Goal: Task Accomplishment & Management: Use online tool/utility

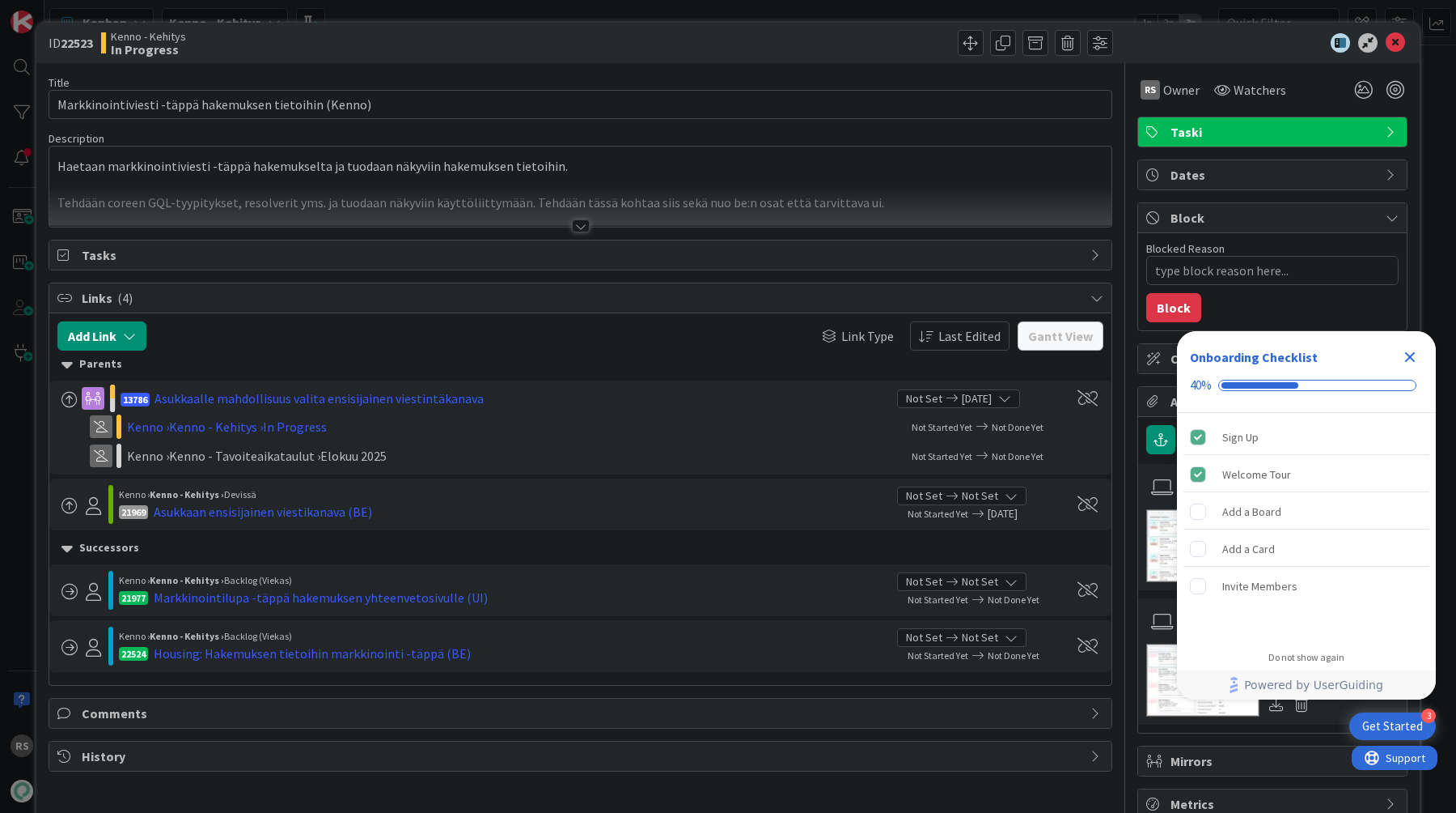
click at [578, 218] on div at bounding box center [581, 205] width 1063 height 41
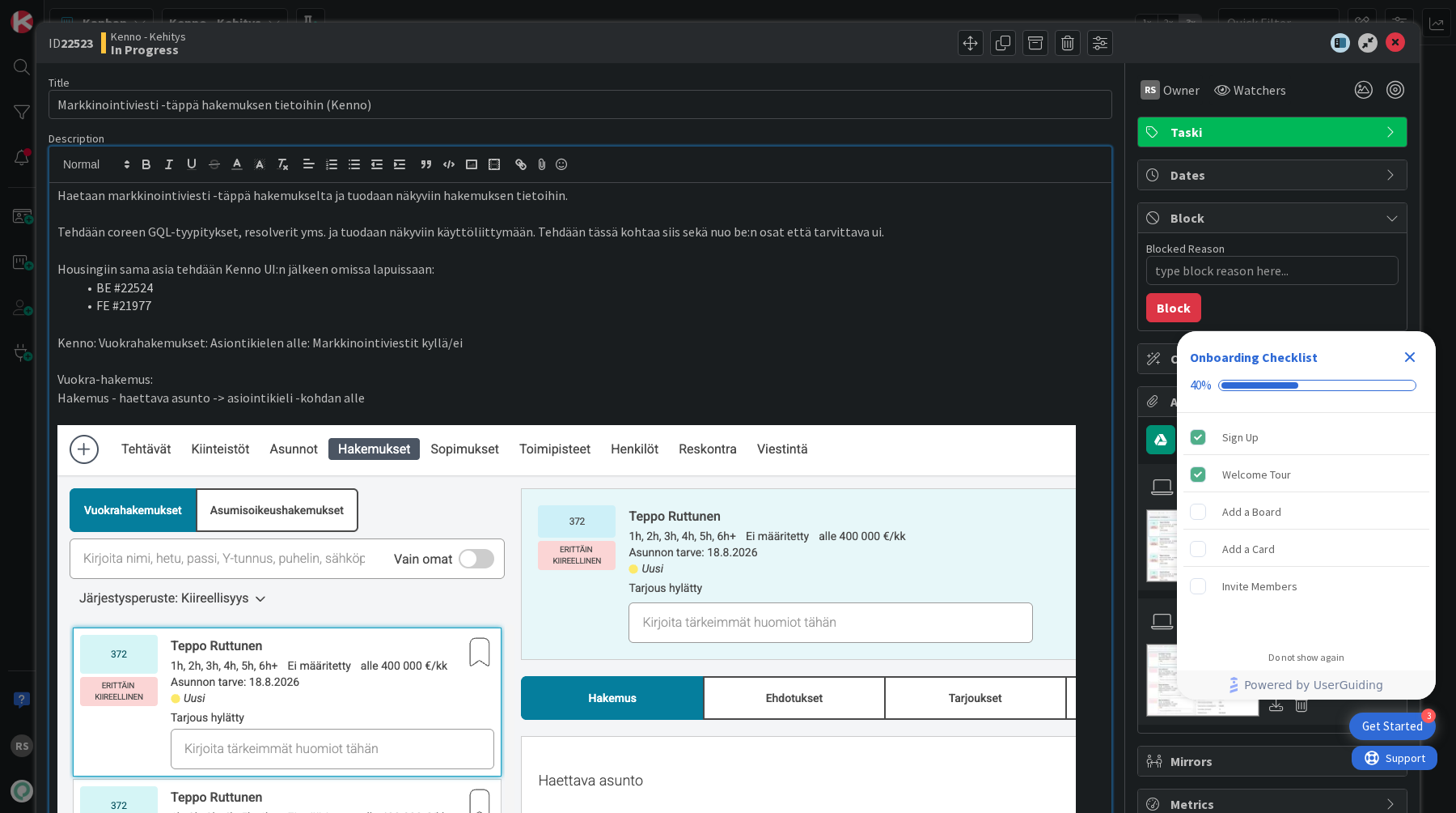
click at [57, 192] on p "Haetaan markkinointiviesti -täppä hakemukselta ja tuodaan näkyviin hakemuksen t…" at bounding box center [580, 196] width 1046 height 19
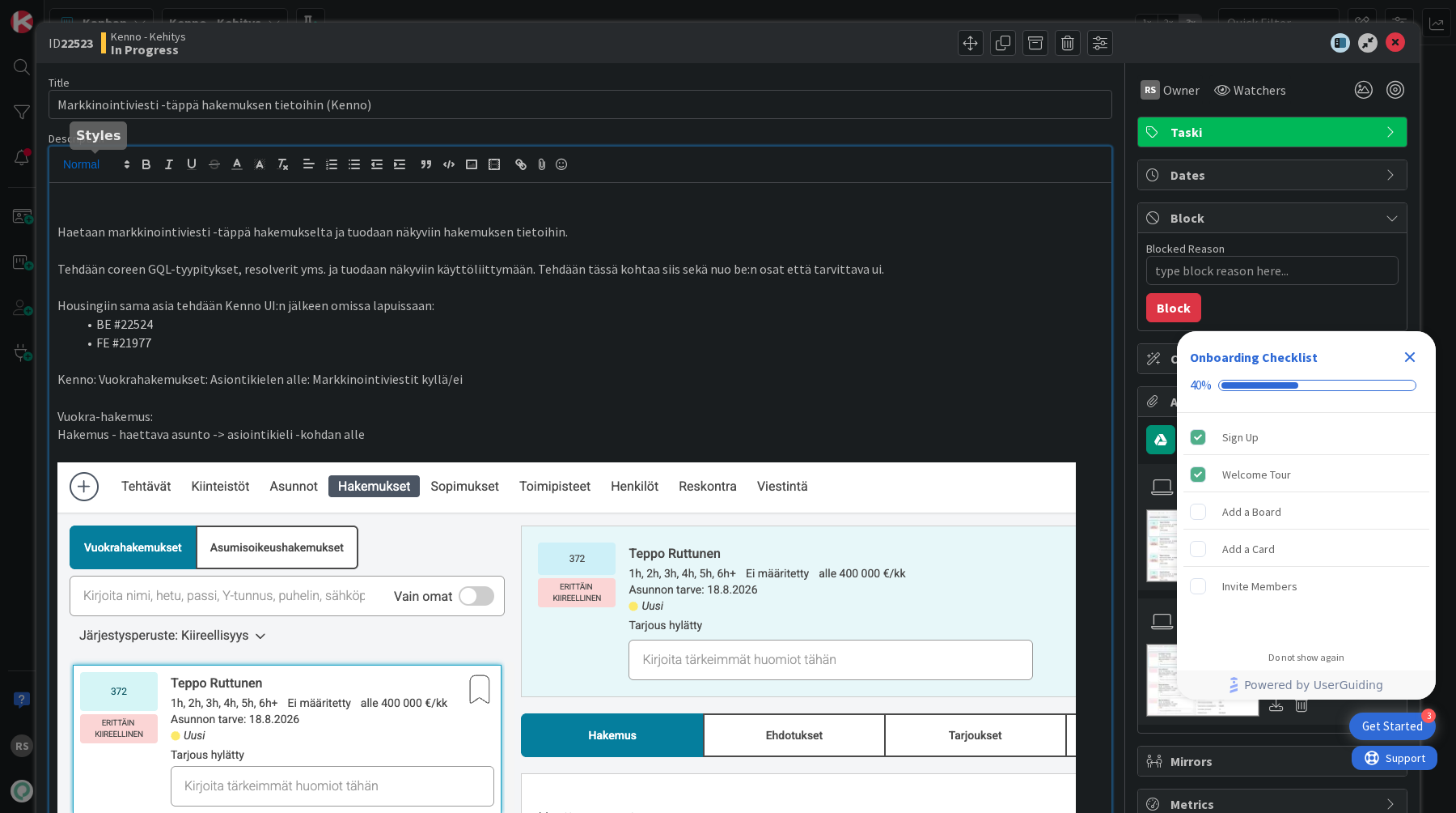
type textarea "x"
click at [282, 289] on p at bounding box center [580, 288] width 1046 height 19
type textarea "x"
click at [1396, 35] on icon at bounding box center [1395, 43] width 19 height 19
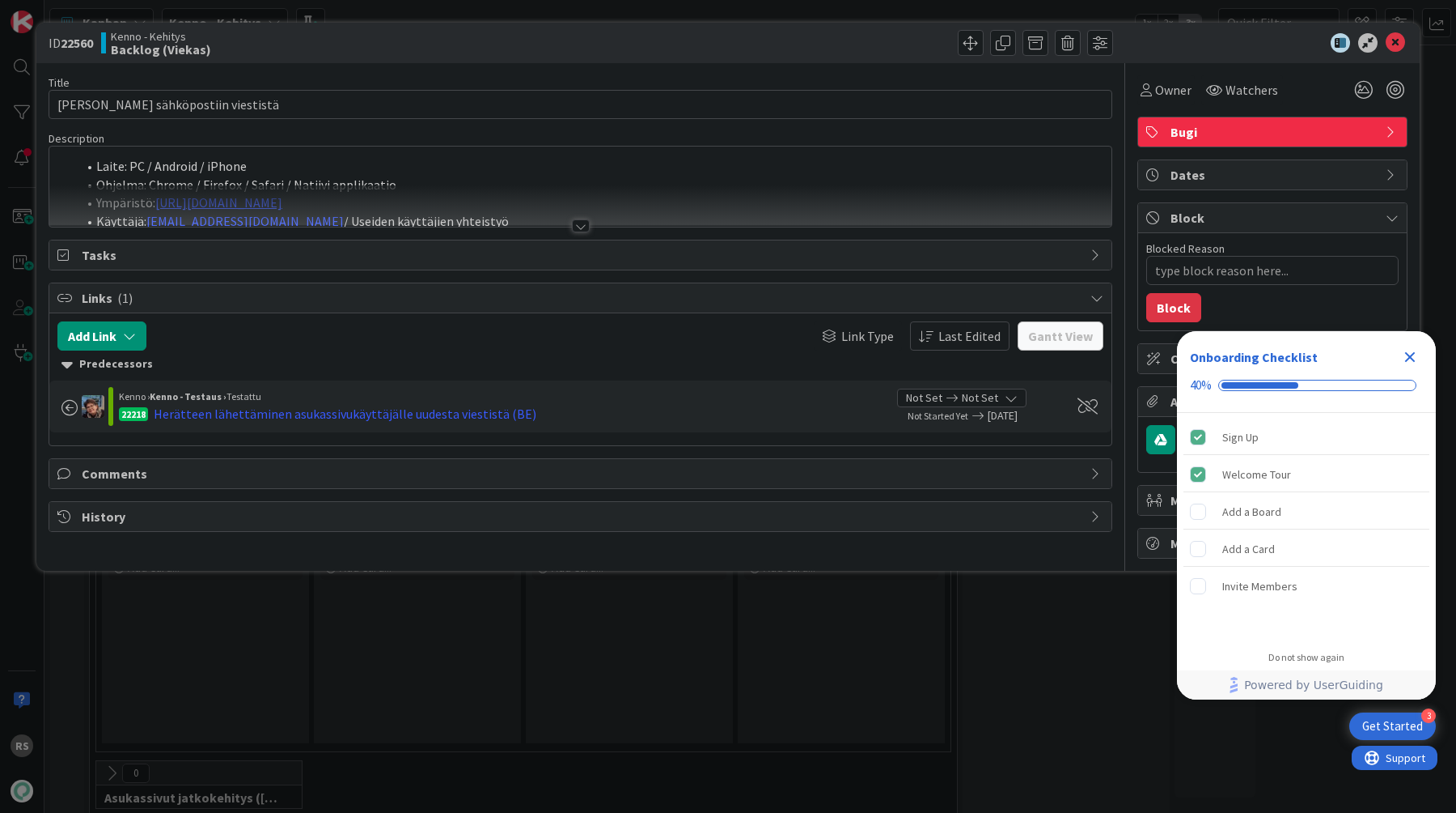
click at [579, 223] on div at bounding box center [581, 226] width 18 height 13
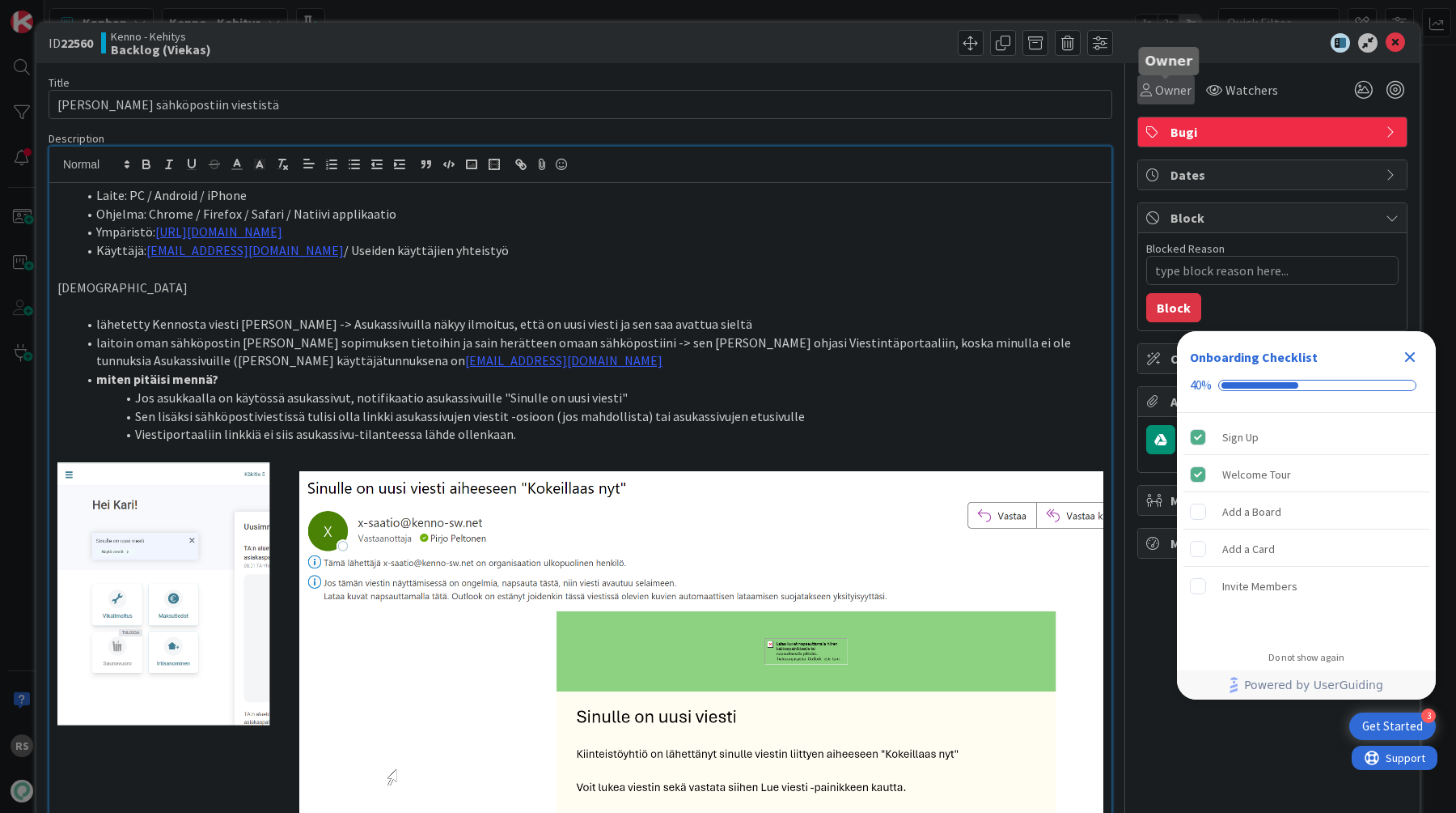
click at [1172, 90] on span "Owner" at bounding box center [1173, 89] width 36 height 19
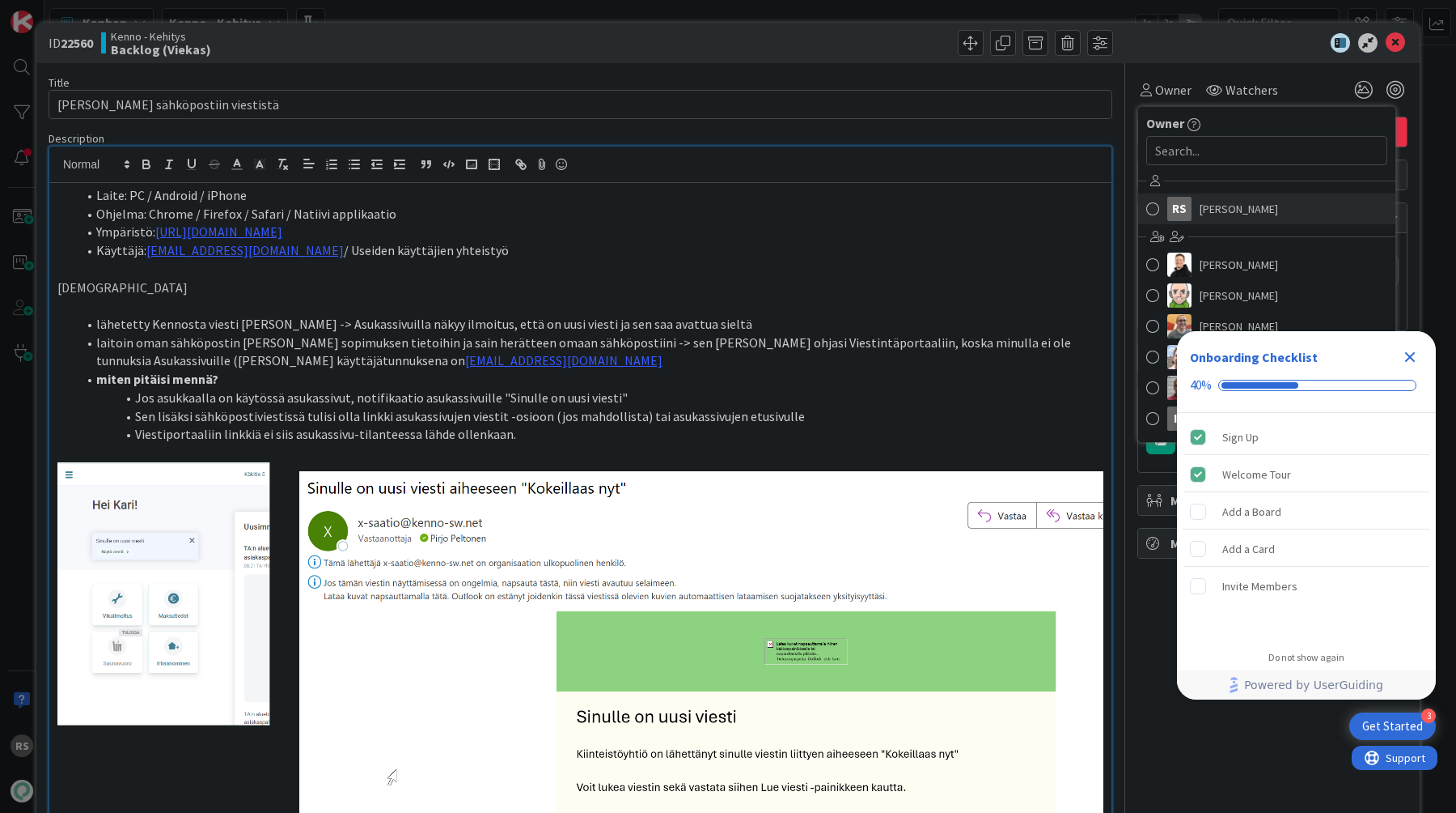
click at [1199, 204] on span "Rasmus Säämänen" at bounding box center [1238, 209] width 79 height 25
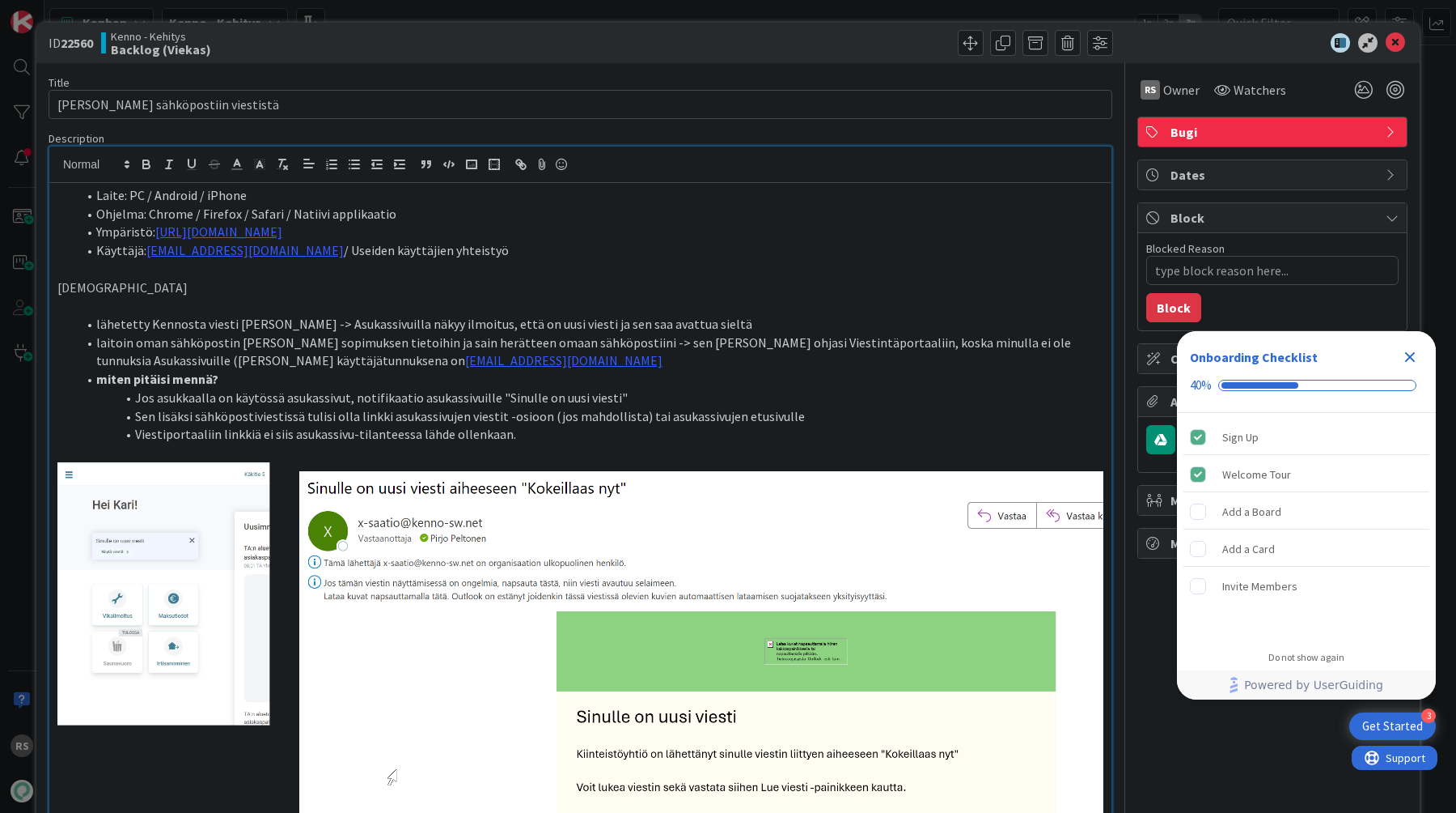
type textarea "x"
click at [1394, 41] on icon at bounding box center [1395, 43] width 19 height 19
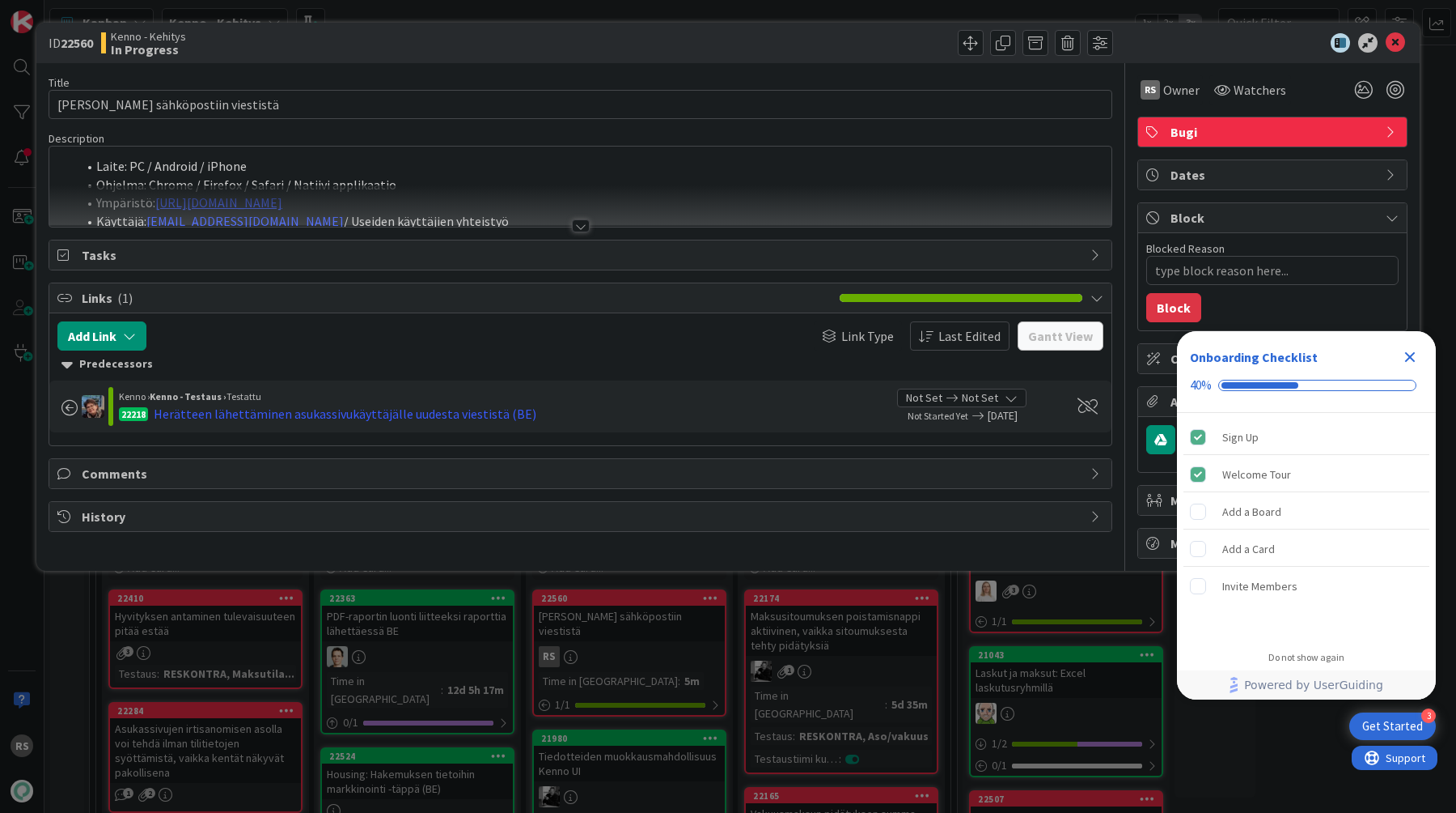
click at [579, 225] on div at bounding box center [581, 226] width 18 height 13
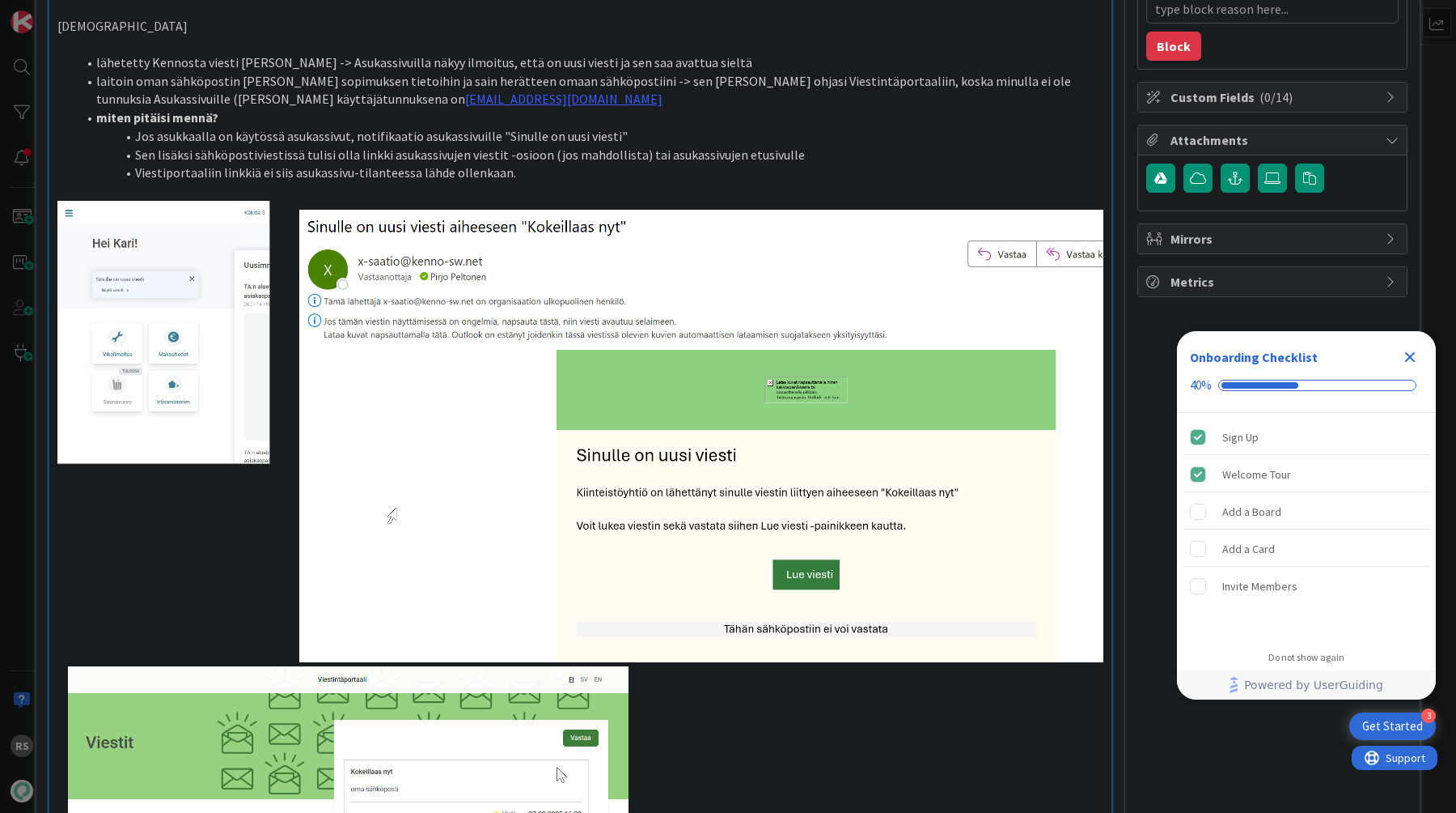
scroll to position [267, 0]
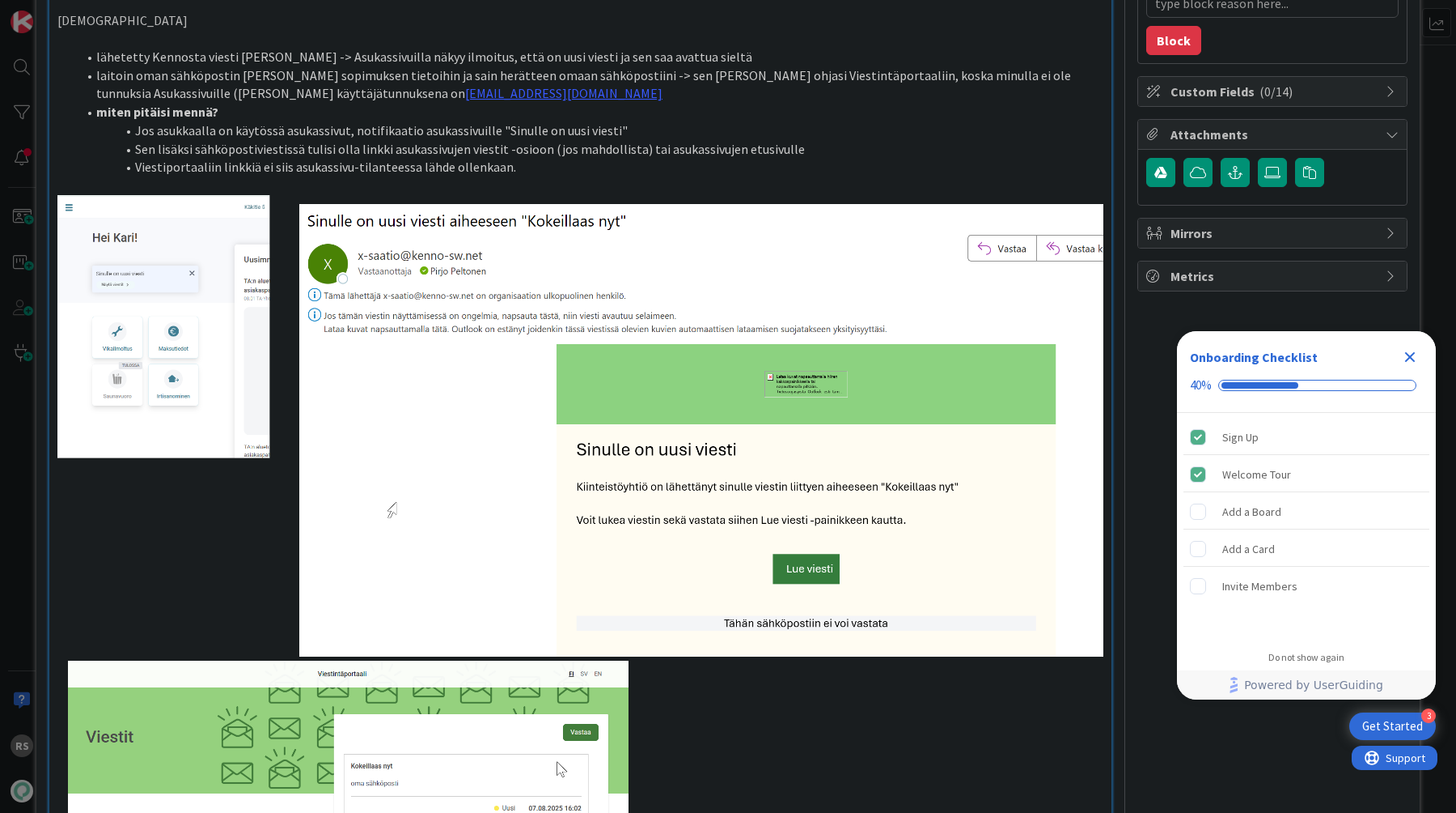
type textarea "x"
